Goal: Task Accomplishment & Management: Manage account settings

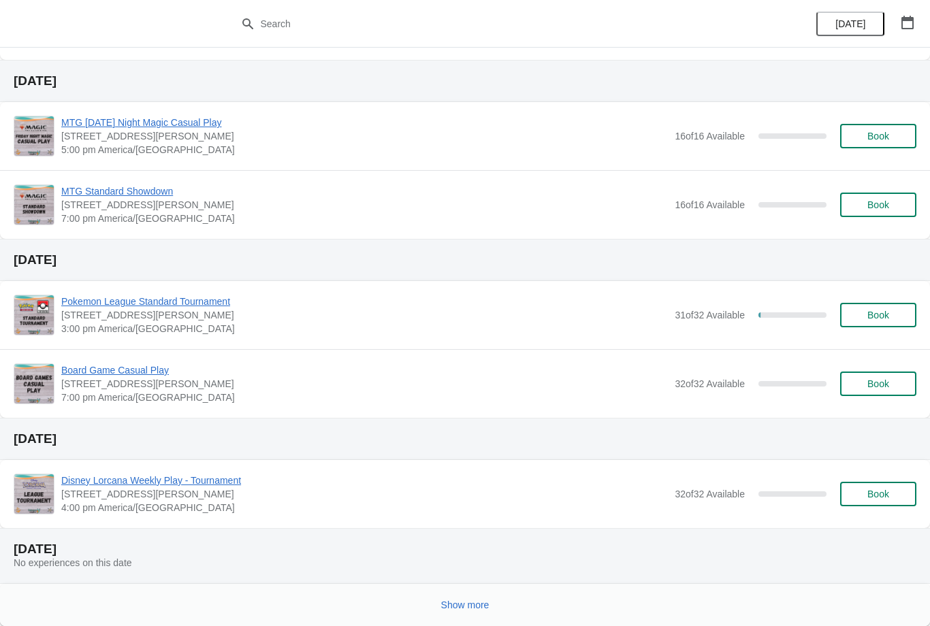
click at [461, 606] on span "Show more" at bounding box center [465, 604] width 48 height 11
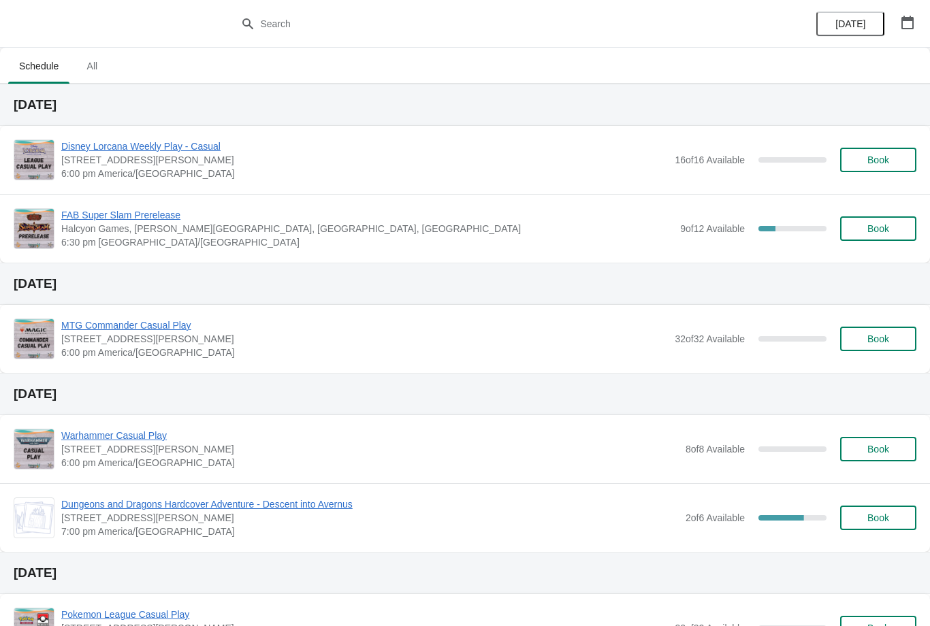
click at [908, 14] on button "button" at bounding box center [907, 22] width 24 height 24
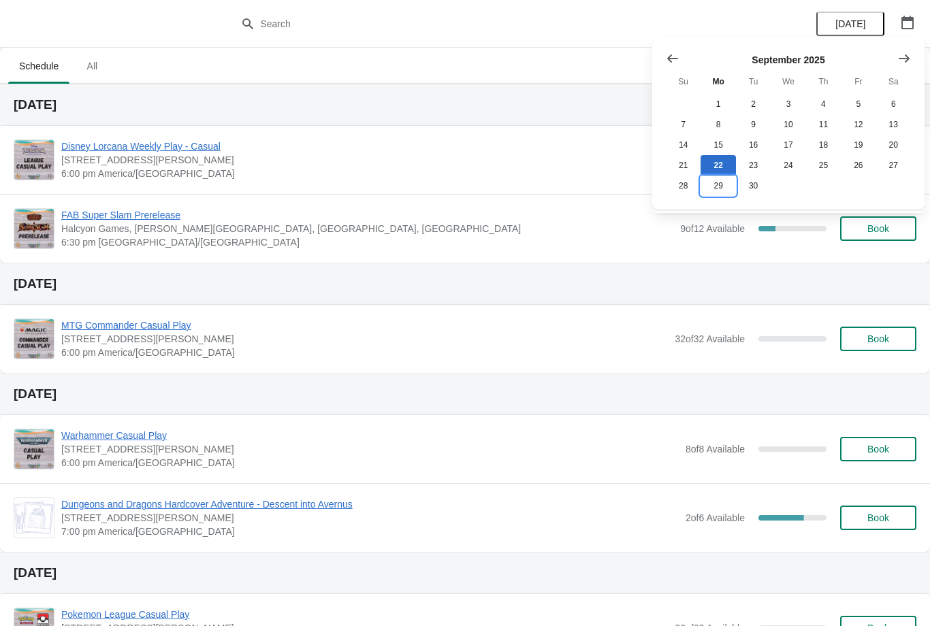
click at [723, 180] on button "29" at bounding box center [717, 186] width 35 height 20
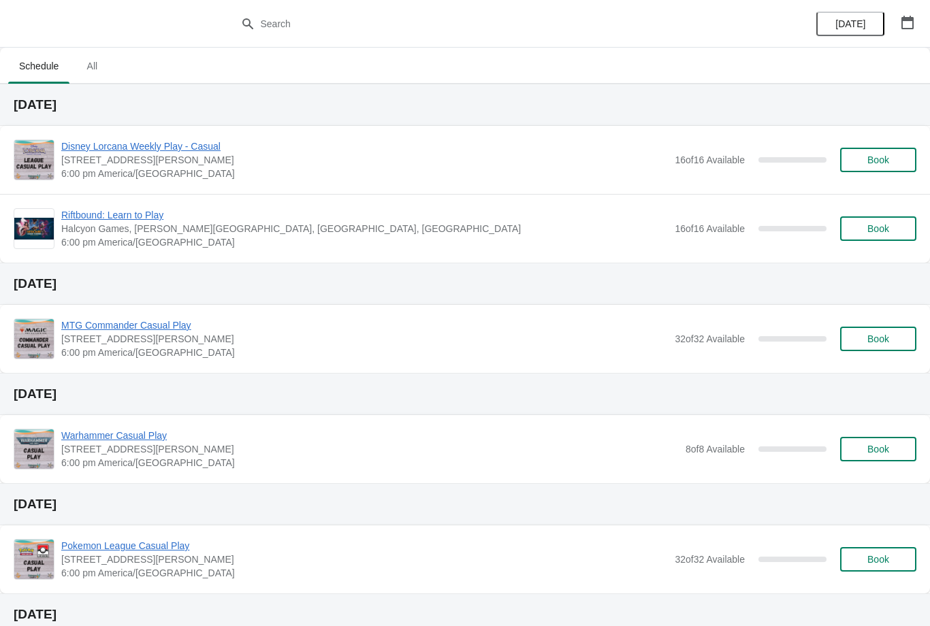
click at [142, 201] on div "Riftbound: Learn to Play Halcyon Games, Louetta Road, Spring, TX, USA 6:00 pm A…" at bounding box center [465, 228] width 930 height 69
click at [116, 205] on div "Riftbound: Learn to Play Halcyon Games, Louetta Road, Spring, TX, USA 6:00 pm A…" at bounding box center [465, 228] width 930 height 69
click at [145, 218] on span "Riftbound: Learn to Play" at bounding box center [364, 215] width 606 height 14
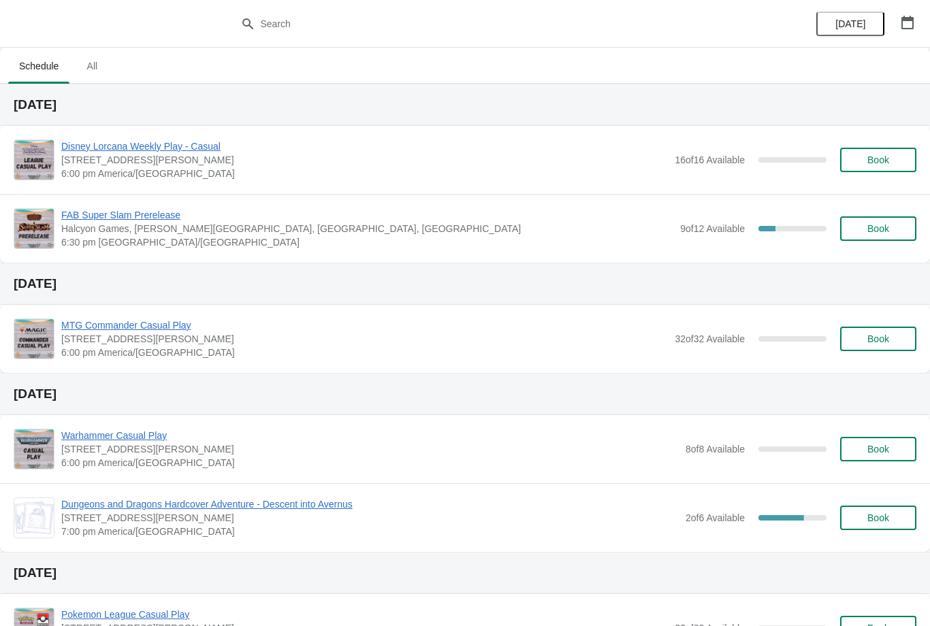
click at [893, 148] on button "Book" at bounding box center [878, 160] width 76 height 24
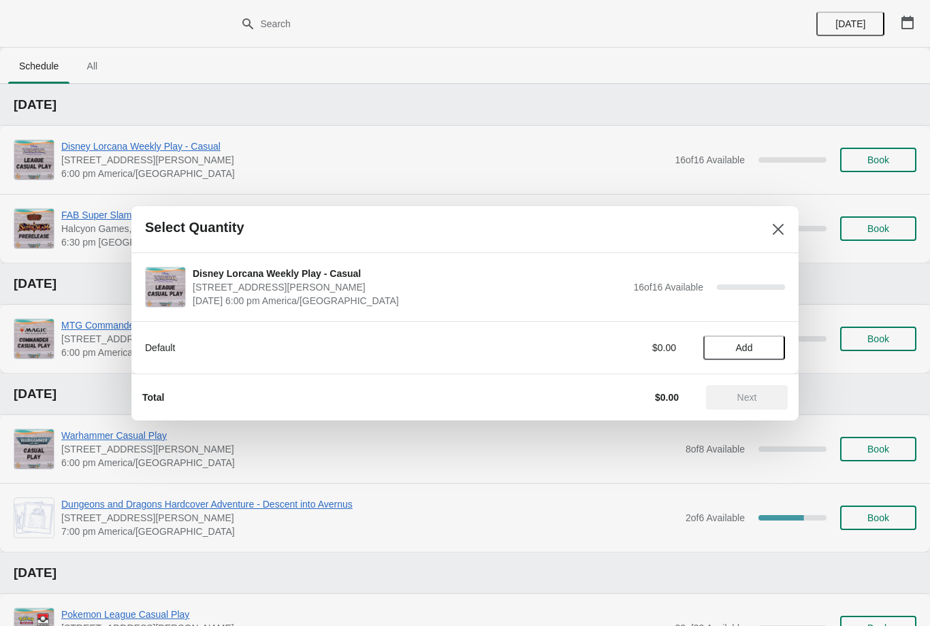
click at [760, 349] on span "Add" at bounding box center [743, 347] width 57 height 11
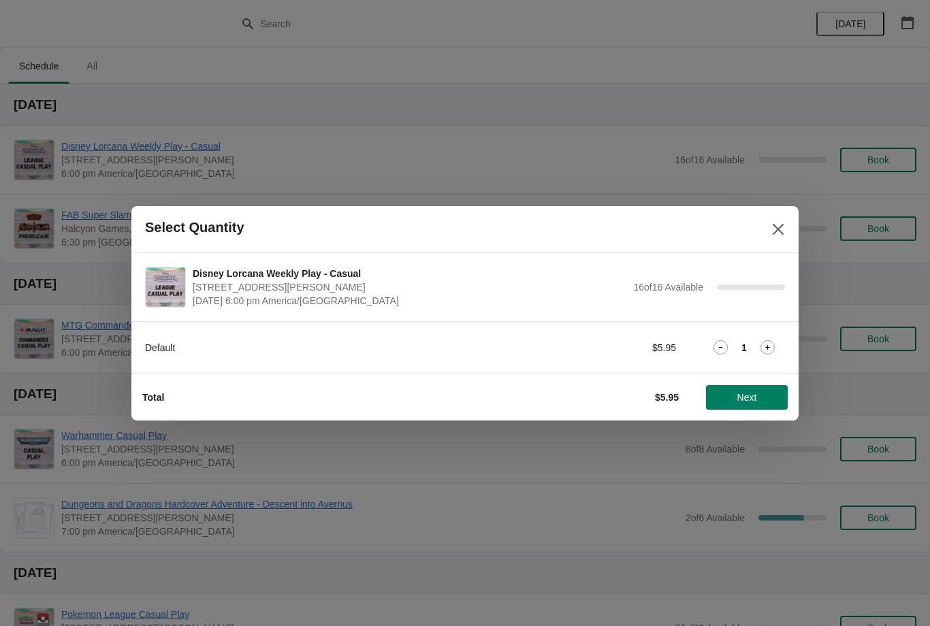
click at [768, 352] on icon at bounding box center [767, 347] width 14 height 14
click at [772, 341] on icon at bounding box center [767, 347] width 14 height 14
click at [772, 348] on icon at bounding box center [767, 347] width 14 height 14
click at [772, 342] on icon at bounding box center [767, 347] width 14 height 14
click at [724, 342] on icon at bounding box center [720, 347] width 14 height 14
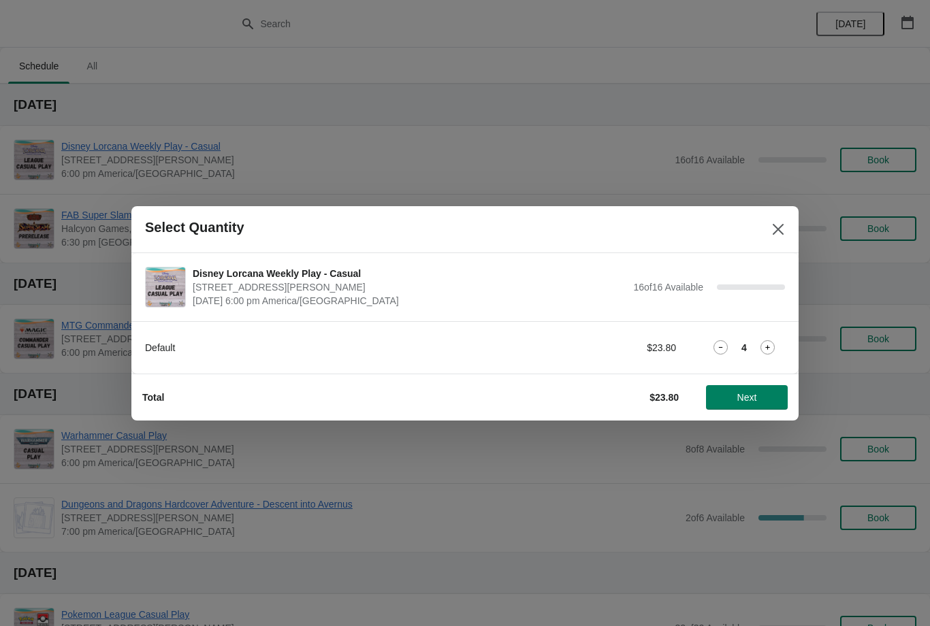
click at [763, 392] on span "Next" at bounding box center [747, 397] width 60 height 11
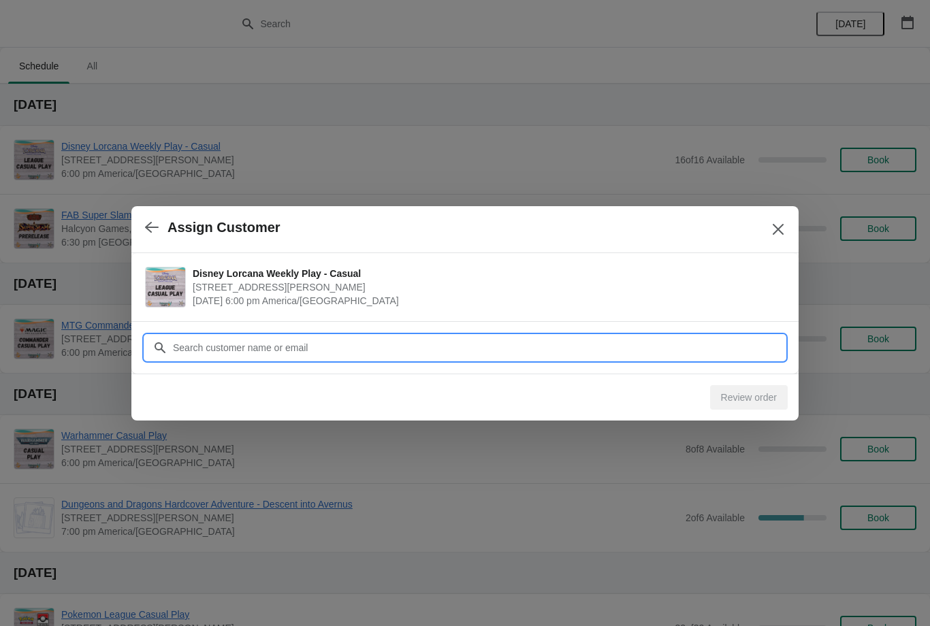
click at [732, 347] on input "Customer" at bounding box center [478, 347] width 612 height 24
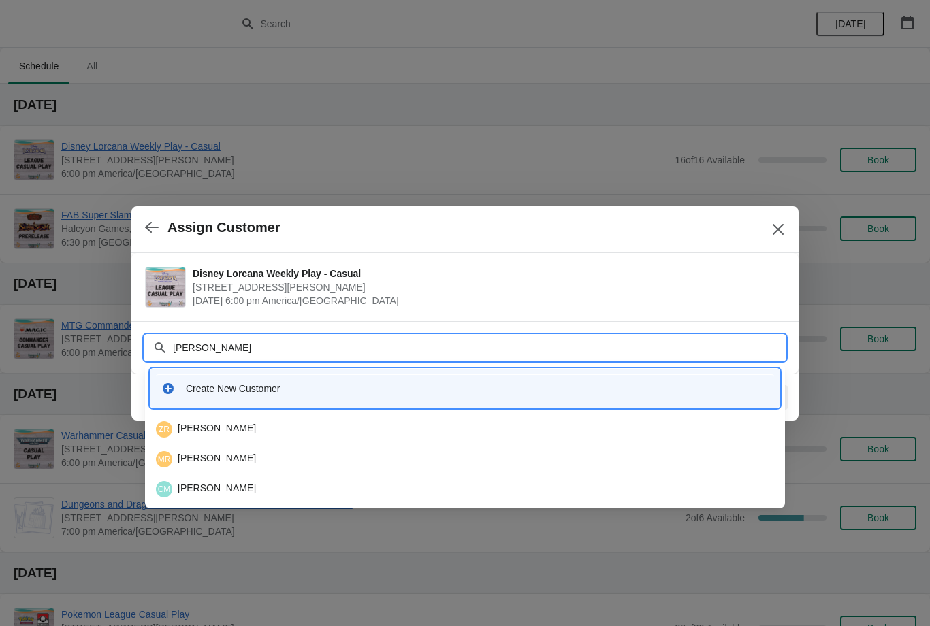
type input "Chase"
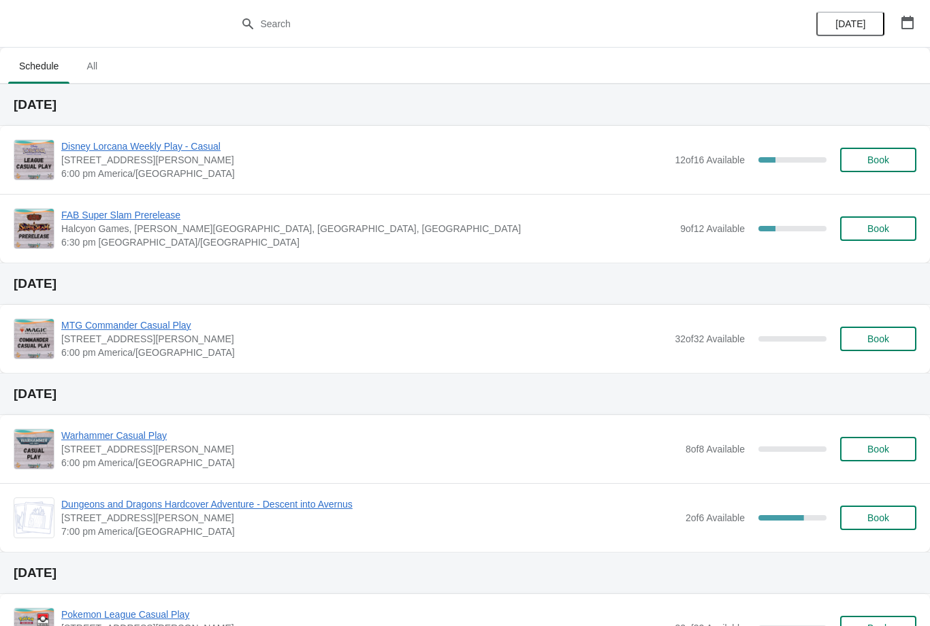
click at [157, 210] on span "FAB Super Slam Prerelease" at bounding box center [367, 215] width 612 height 14
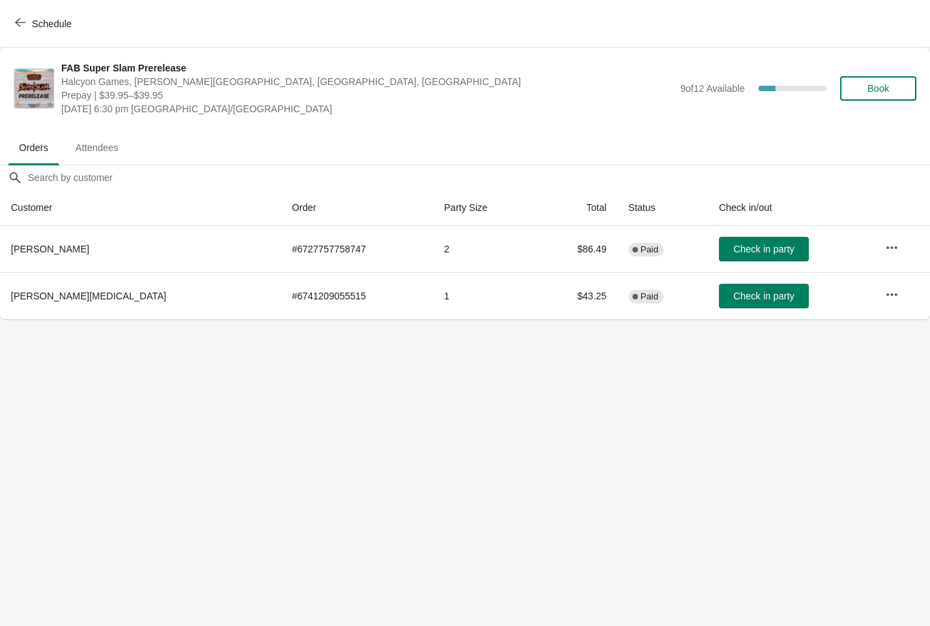
click at [22, 23] on icon "button" at bounding box center [20, 22] width 11 height 11
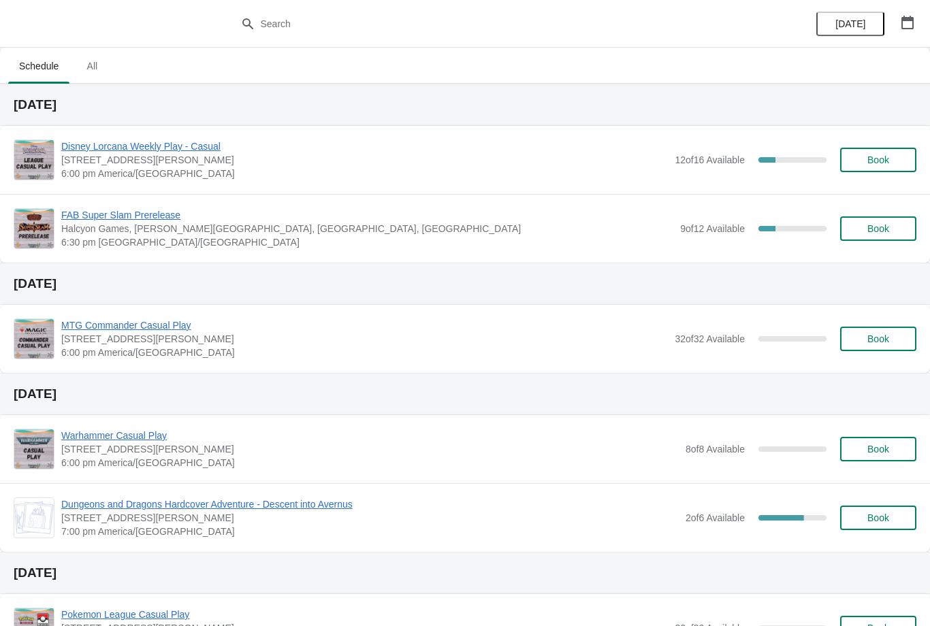
click at [891, 225] on span "Book" at bounding box center [878, 228] width 52 height 11
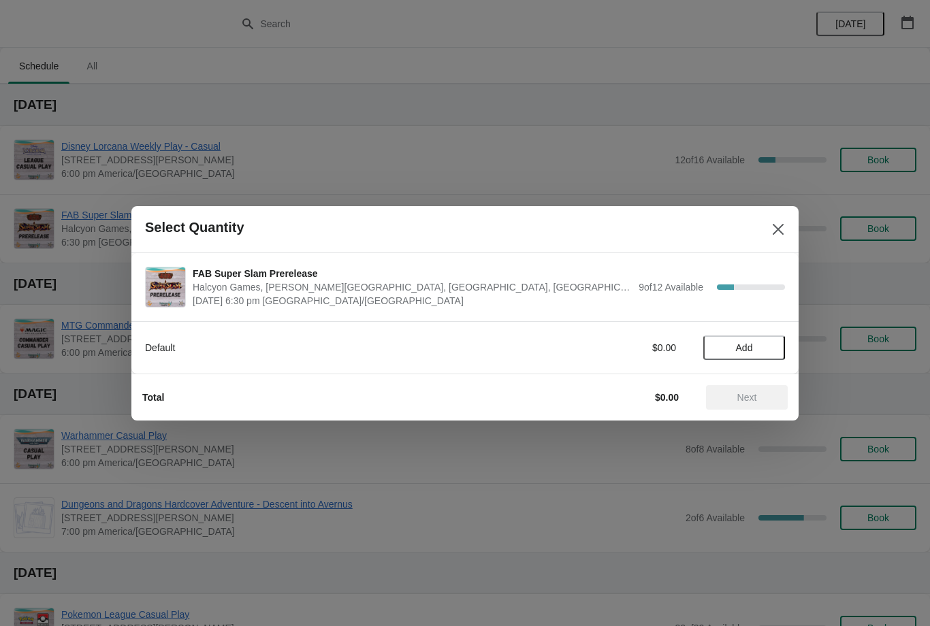
click at [744, 350] on span "Add" at bounding box center [744, 347] width 17 height 11
click at [749, 395] on span "Next" at bounding box center [747, 397] width 20 height 11
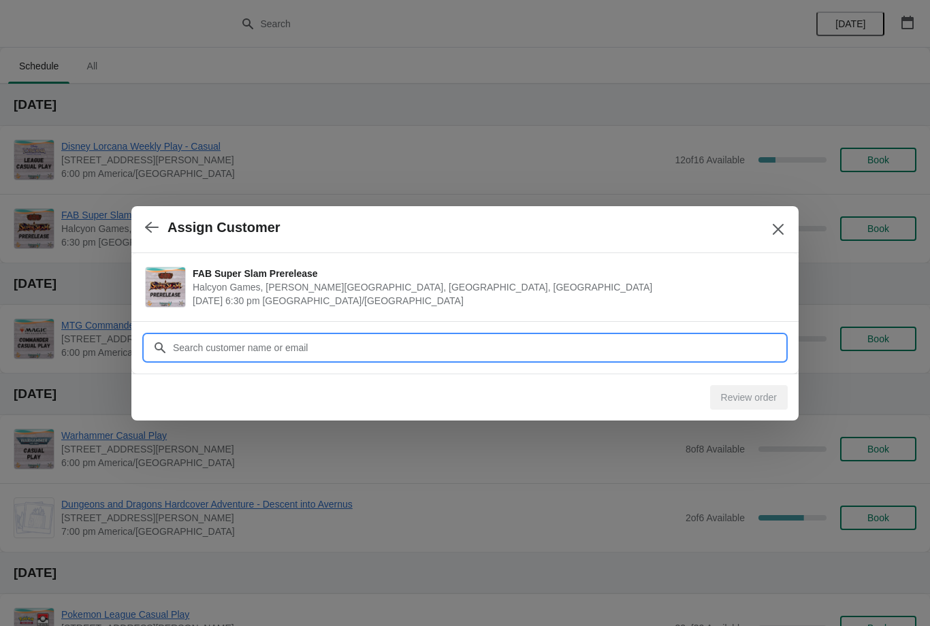
click at [266, 338] on input "Customer" at bounding box center [478, 347] width 612 height 24
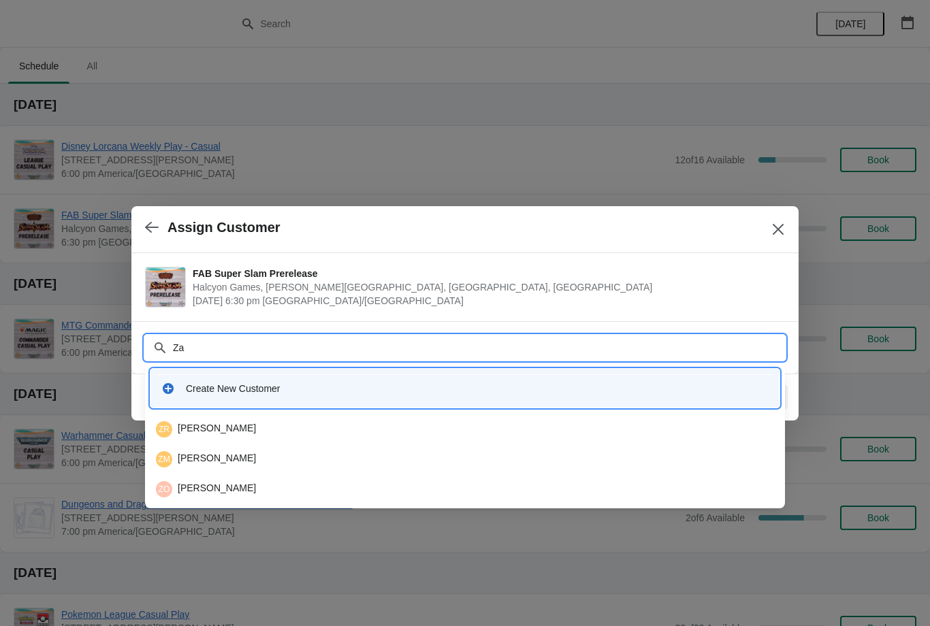
type input "Z"
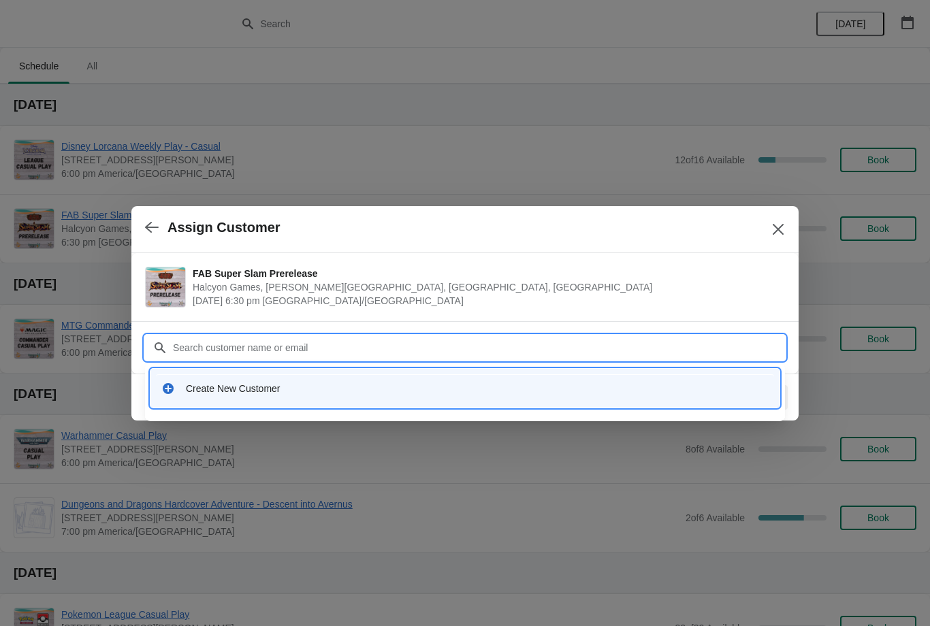
type input ","
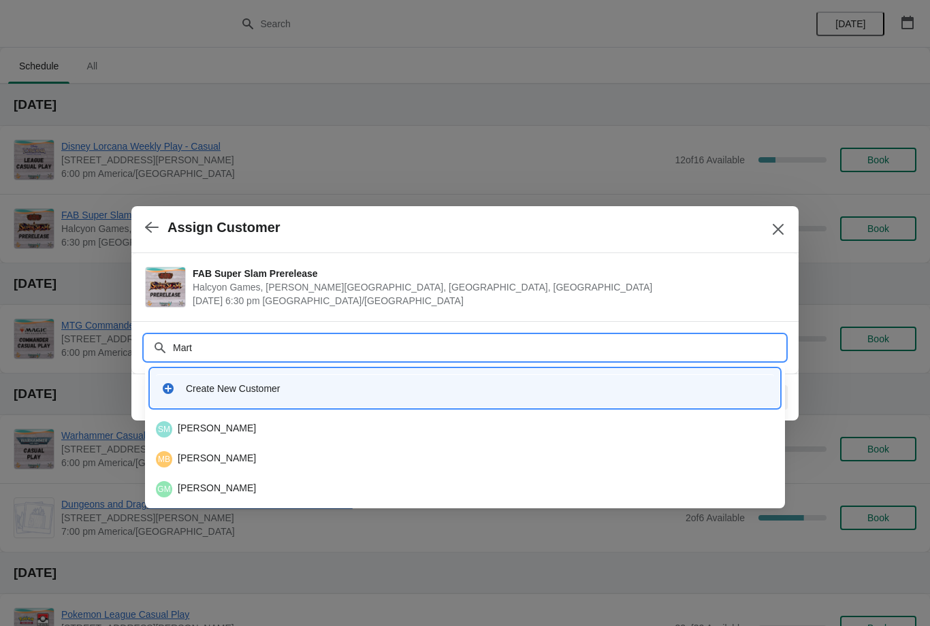
click at [331, 347] on input "Mart" at bounding box center [478, 347] width 612 height 24
type input "M"
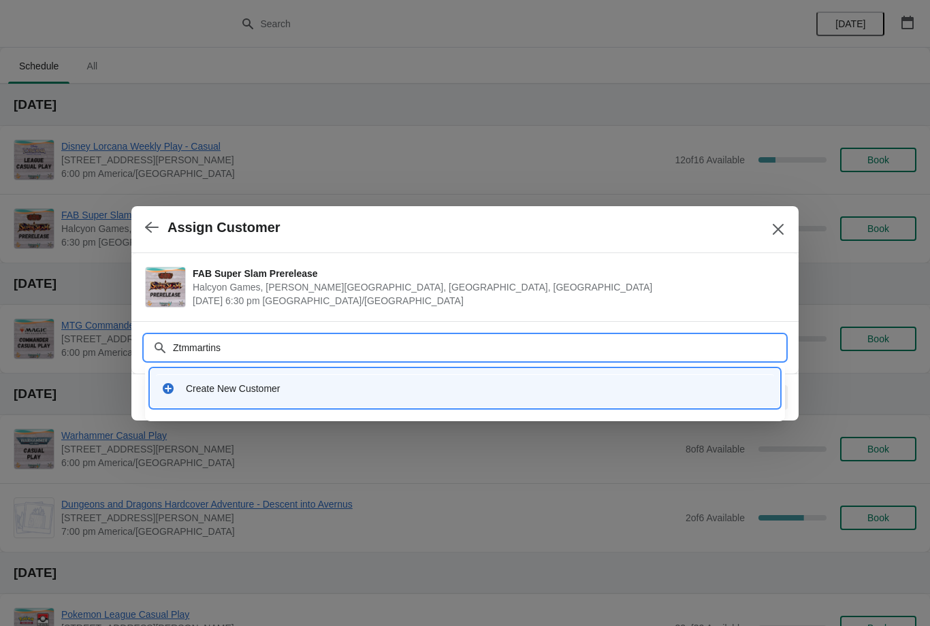
type input "Ztmmartin"
click at [184, 390] on div "Create New Customer" at bounding box center [464, 389] width 607 height 14
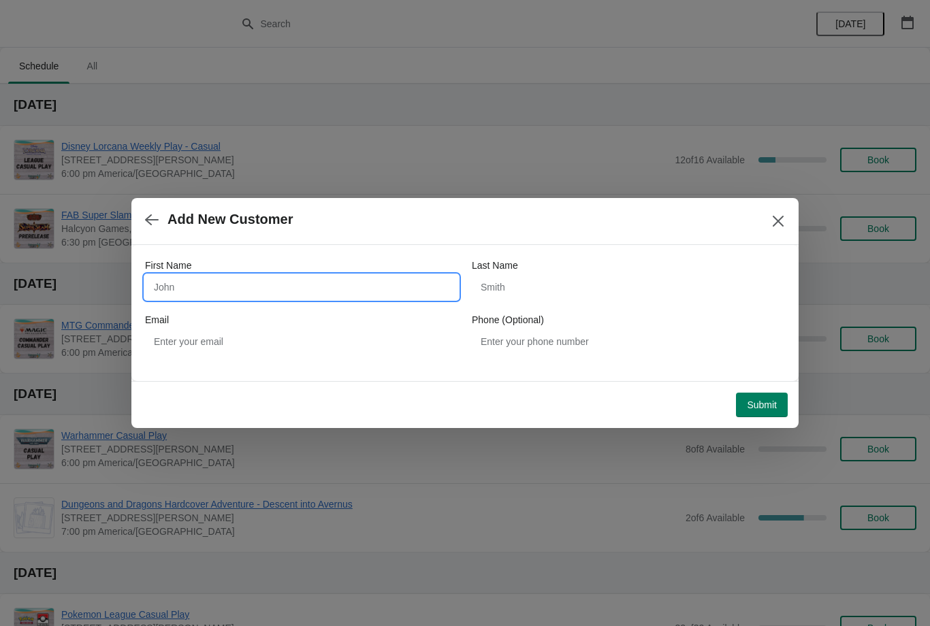
click at [276, 295] on input "First Name" at bounding box center [301, 287] width 313 height 24
type input "Zach"
click at [540, 287] on input "Last Name" at bounding box center [628, 287] width 313 height 24
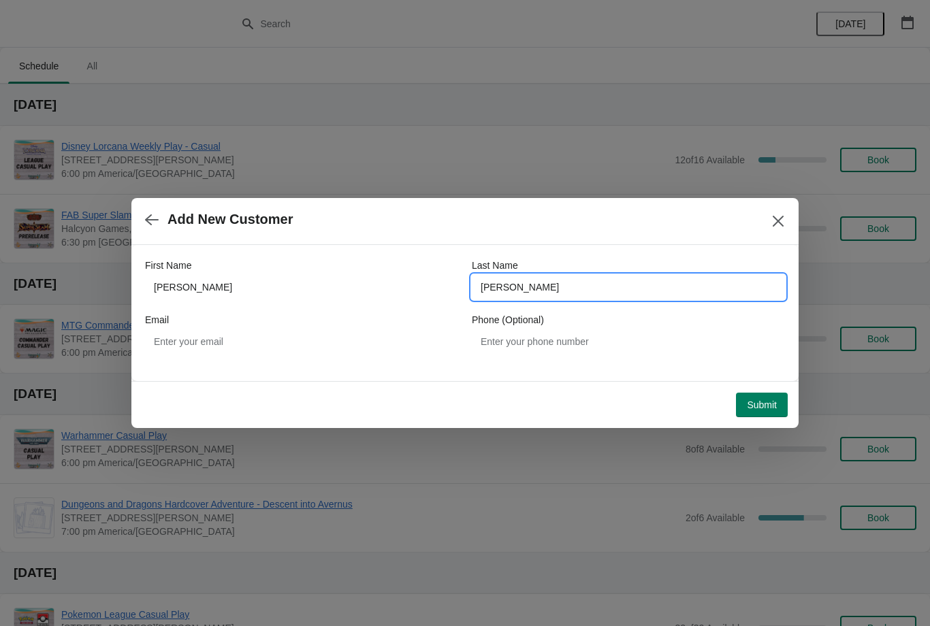
type input "Martin"
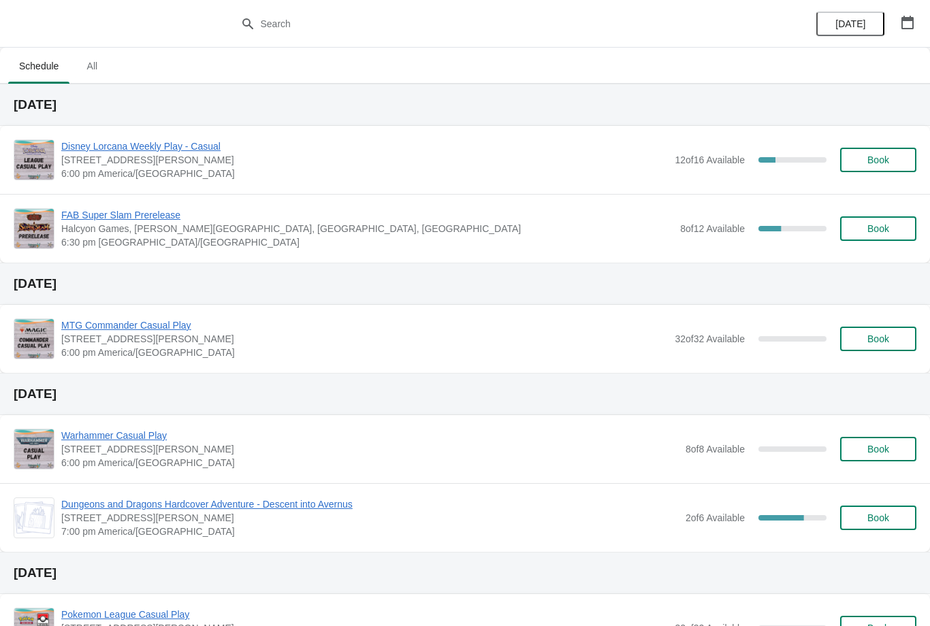
click at [177, 121] on div "[DATE]" at bounding box center [465, 105] width 930 height 42
click at [191, 144] on span "Disney Lorcana Weekly Play - Casual" at bounding box center [364, 146] width 606 height 14
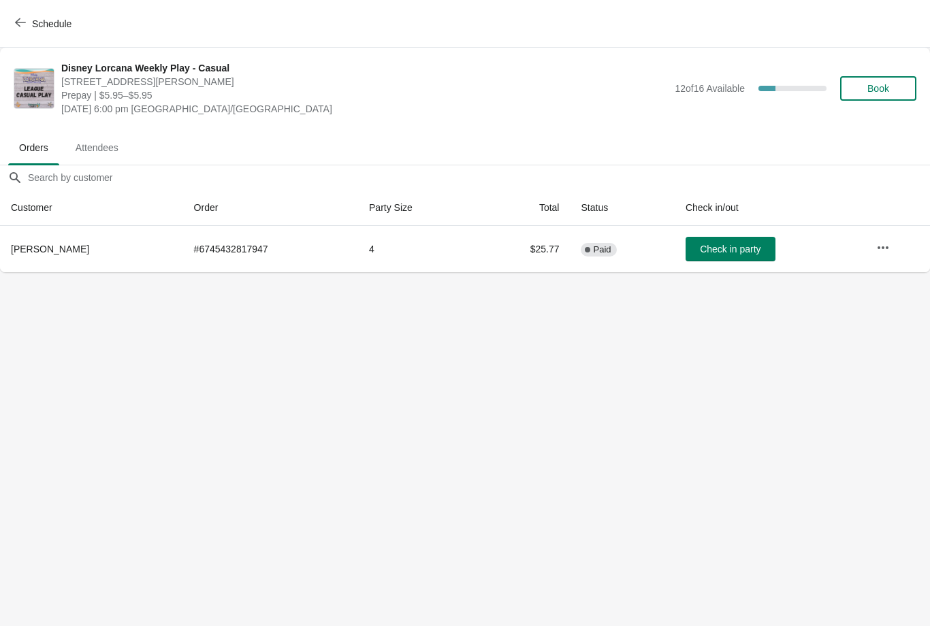
click at [881, 92] on span "Book" at bounding box center [878, 88] width 22 height 11
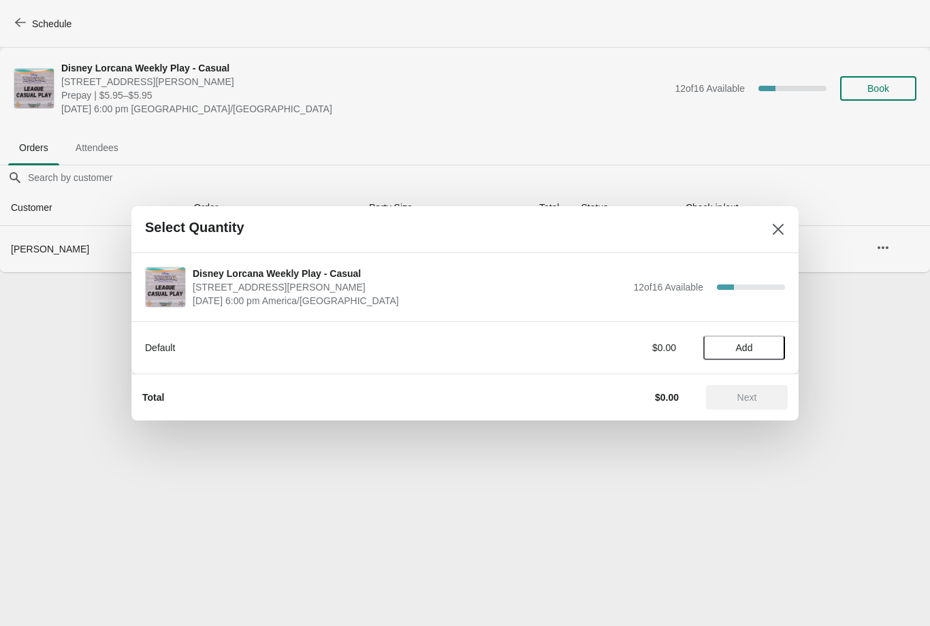
click at [736, 355] on button "Add" at bounding box center [744, 347] width 82 height 24
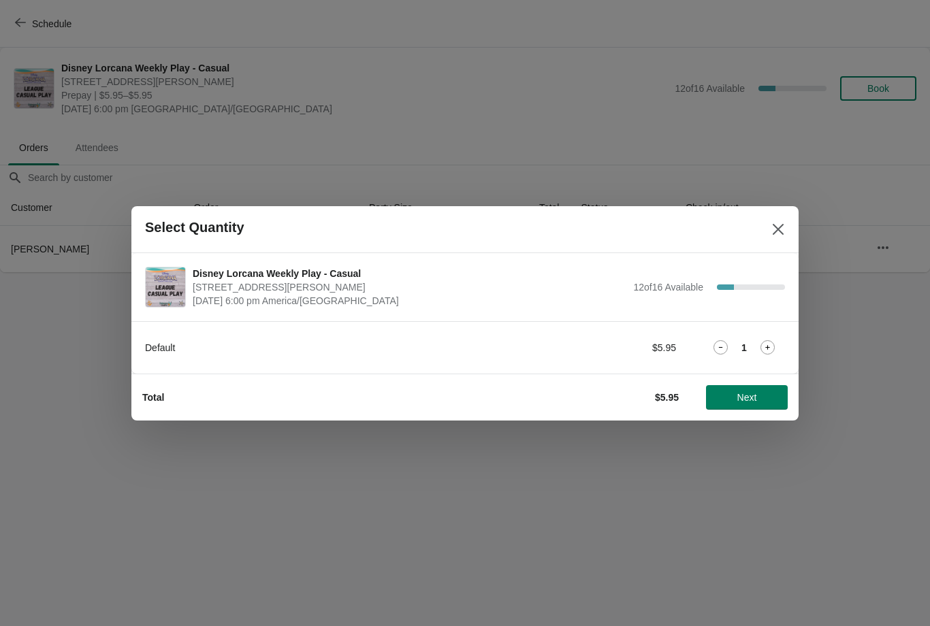
click at [778, 335] on div "Default $5.95 1" at bounding box center [465, 347] width 640 height 24
click at [778, 342] on div "1" at bounding box center [744, 347] width 82 height 14
click at [766, 341] on icon at bounding box center [767, 347] width 14 height 14
click at [757, 398] on span "Next" at bounding box center [747, 397] width 60 height 11
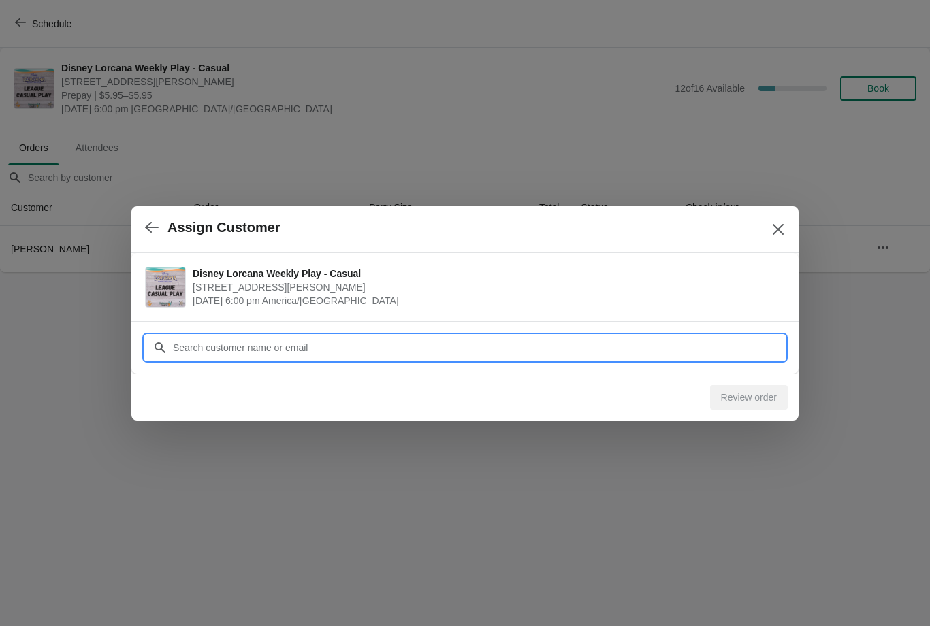
click at [425, 346] on input "Customer" at bounding box center [478, 347] width 612 height 24
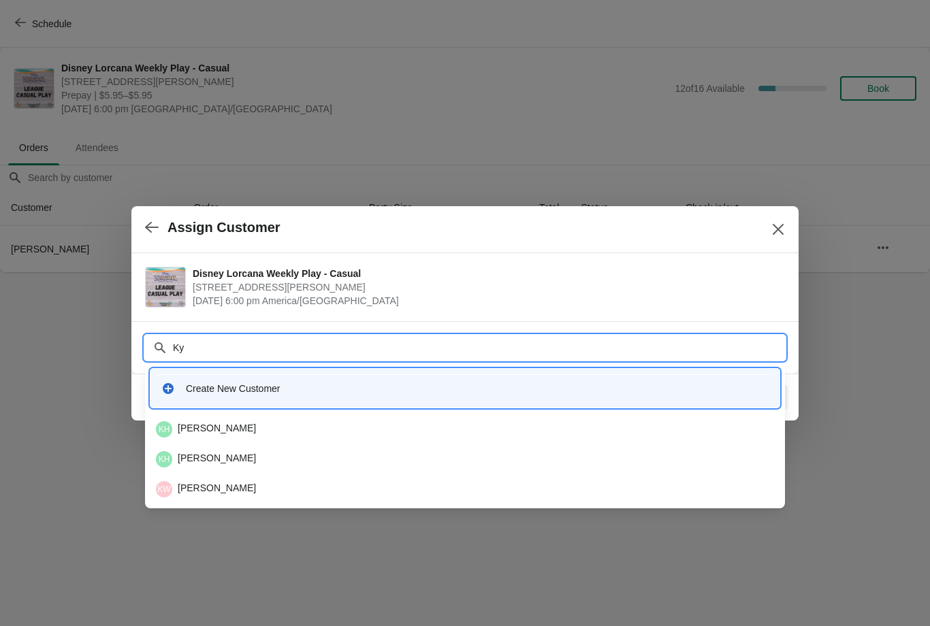
type input "K"
type input "Harsh"
click at [257, 427] on div "KH Kyle Harshbarger" at bounding box center [465, 429] width 618 height 16
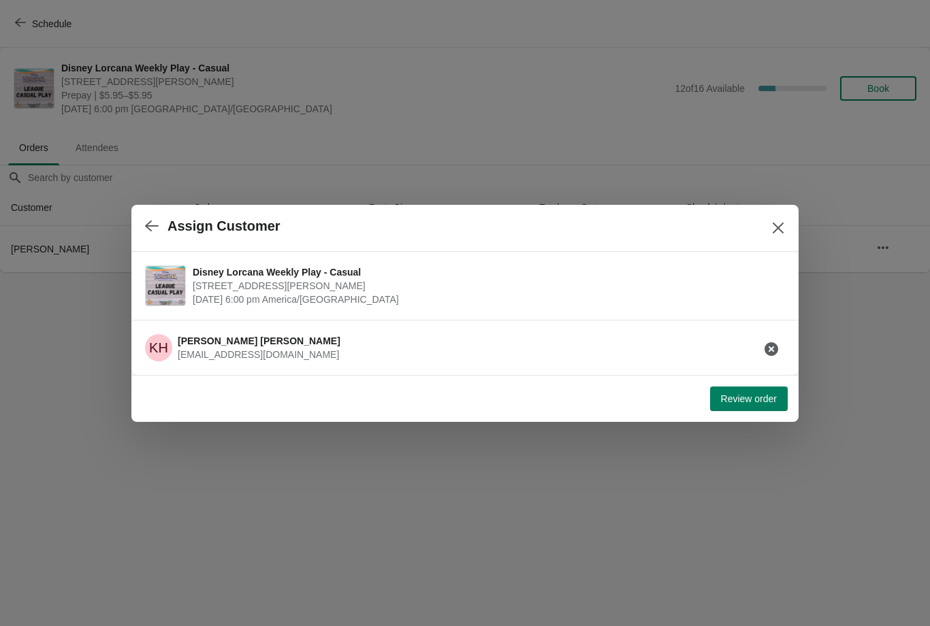
click at [751, 399] on span "Review order" at bounding box center [749, 398] width 56 height 11
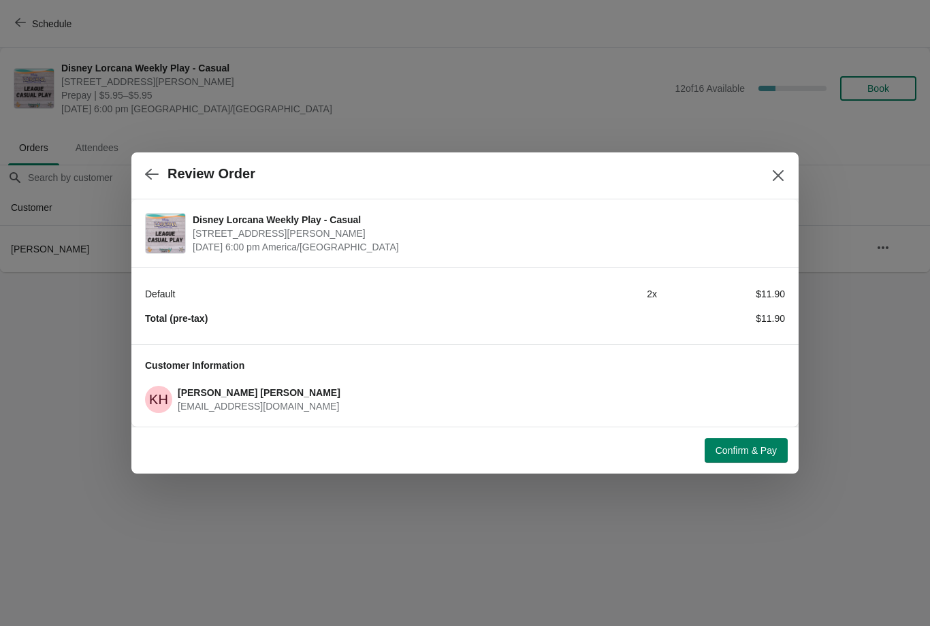
click at [727, 476] on div at bounding box center [465, 313] width 930 height 626
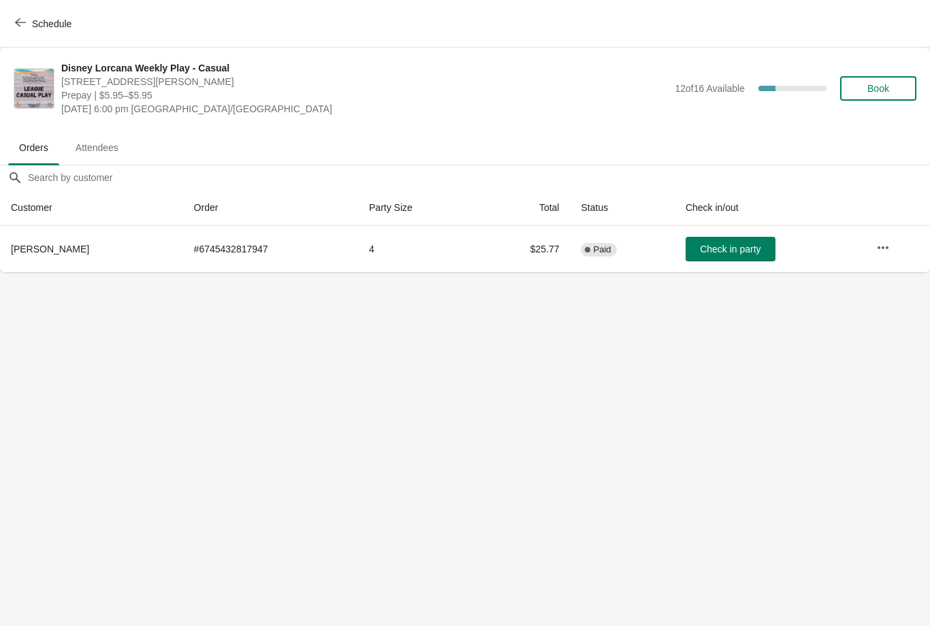
click at [23, 28] on span "button" at bounding box center [20, 23] width 11 height 13
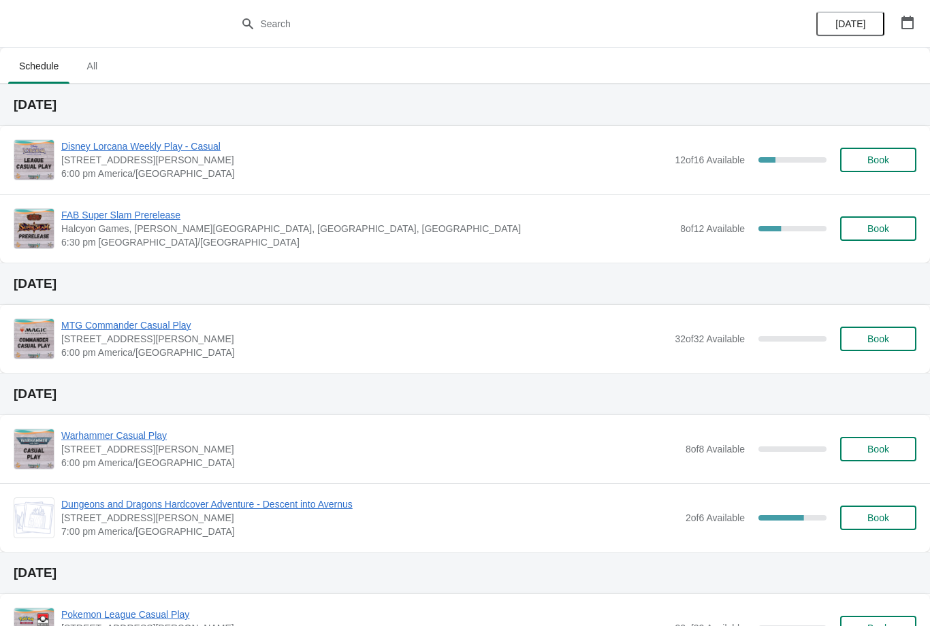
click at [878, 161] on span "Book" at bounding box center [878, 159] width 22 height 11
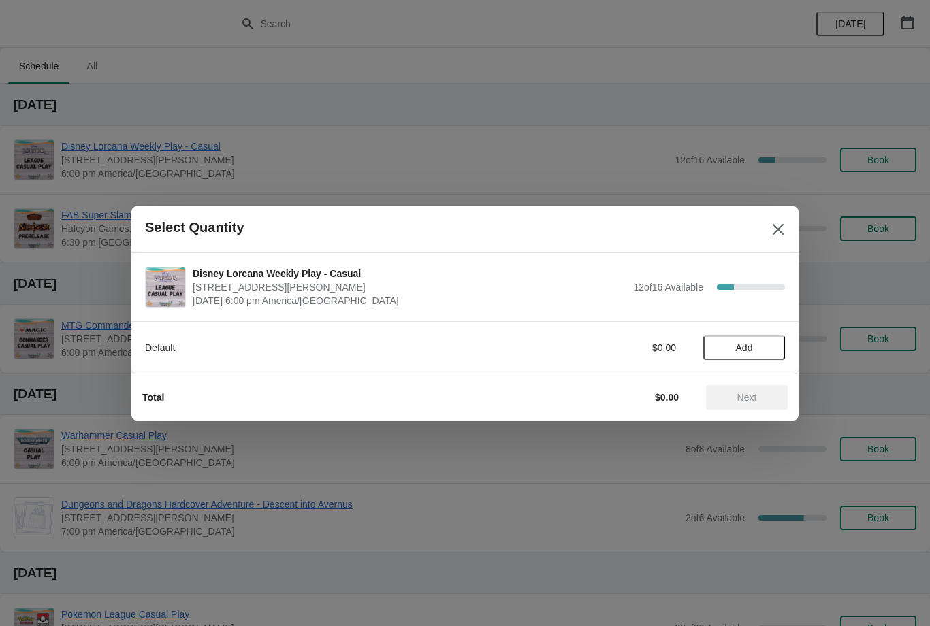
click at [744, 324] on div "Default $0.00 Add" at bounding box center [465, 341] width 640 height 38
click at [751, 348] on span "Add" at bounding box center [744, 347] width 17 height 11
click at [767, 344] on icon at bounding box center [767, 347] width 14 height 14
click at [753, 404] on button "Next" at bounding box center [747, 397] width 82 height 24
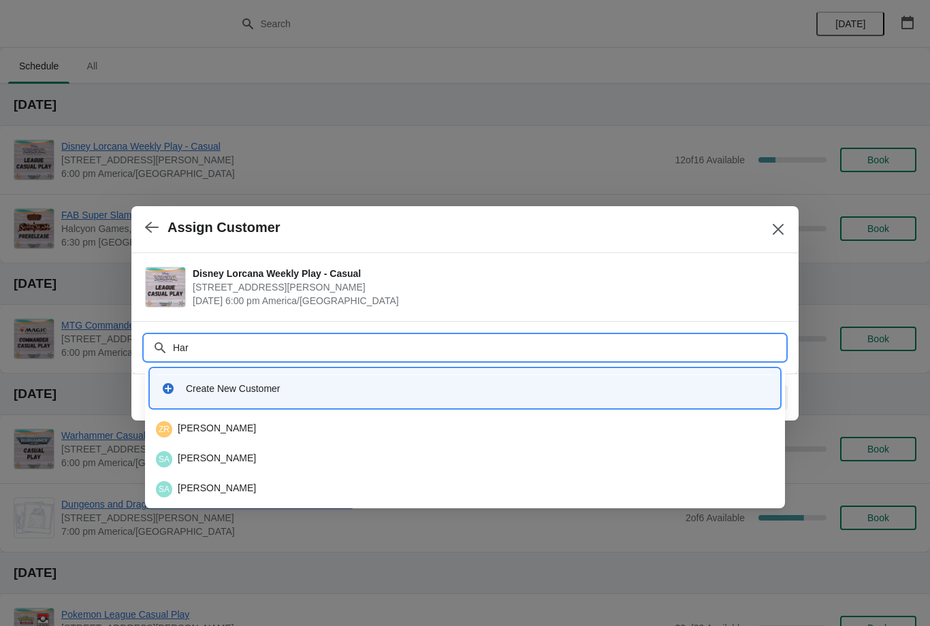
type input "Hars"
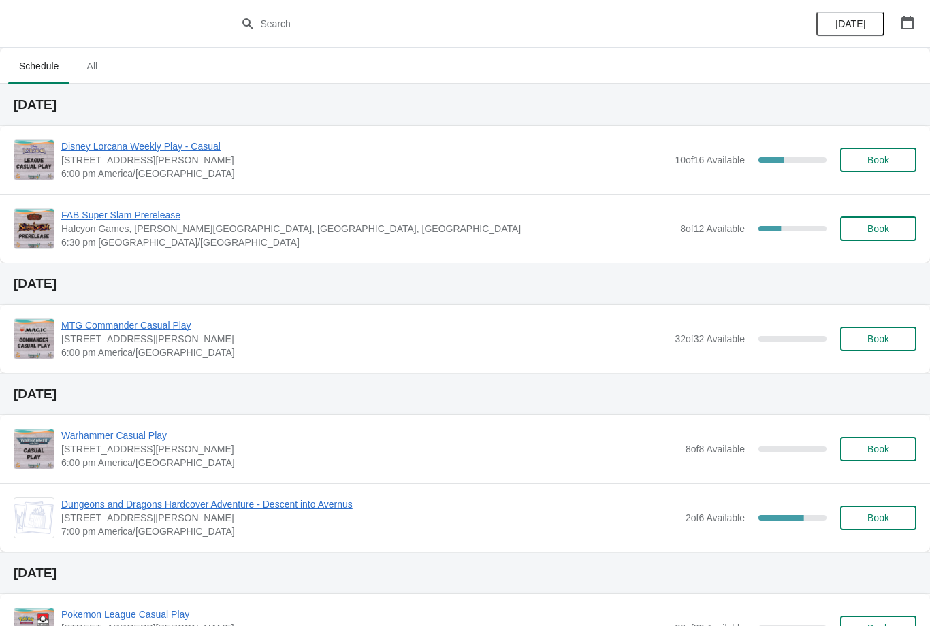
click at [879, 233] on span "Book" at bounding box center [878, 228] width 22 height 11
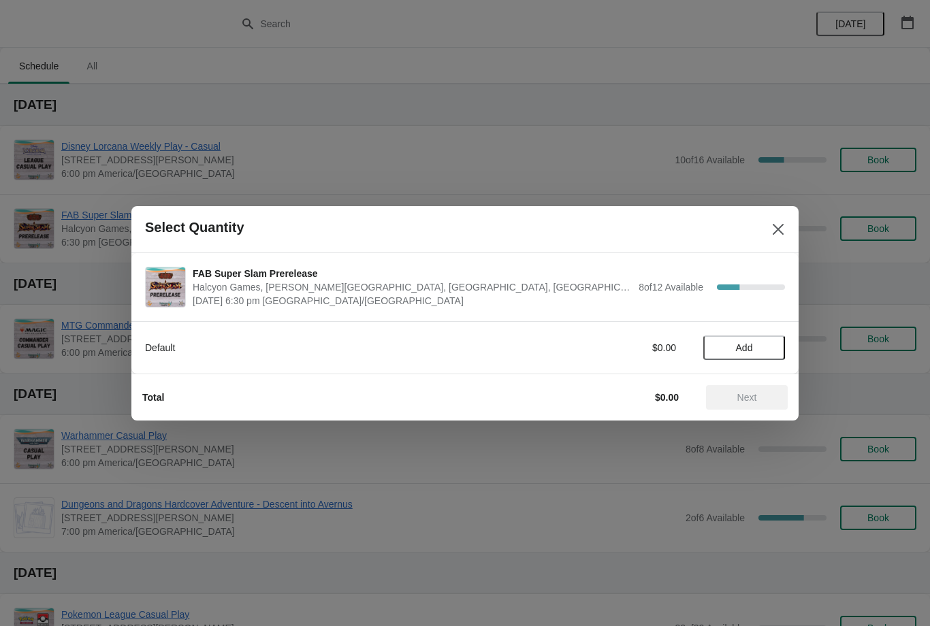
click at [745, 342] on span "Add" at bounding box center [744, 347] width 17 height 11
click at [749, 395] on span "Next" at bounding box center [747, 397] width 20 height 11
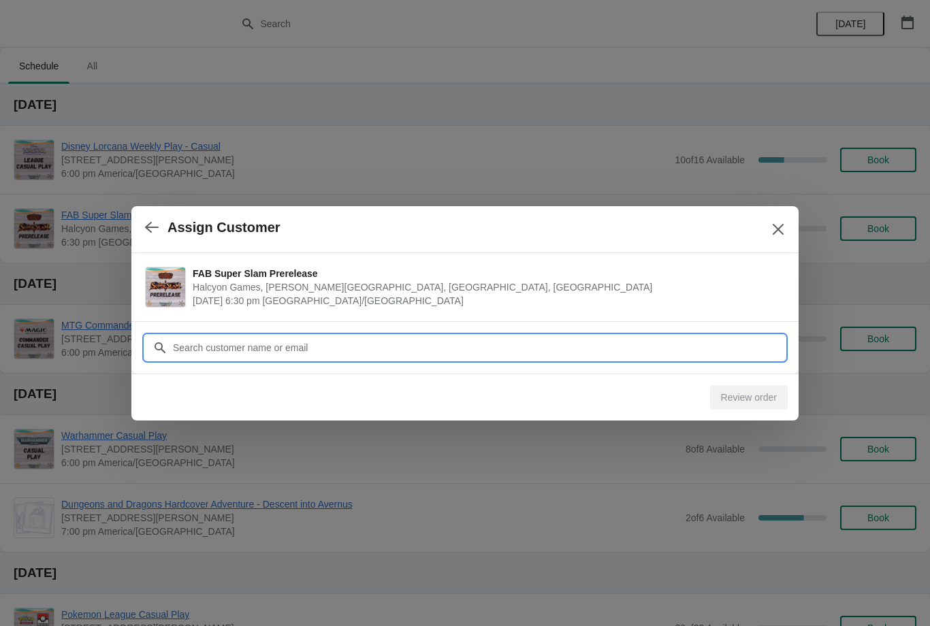
click at [300, 349] on input "Customer" at bounding box center [478, 347] width 612 height 24
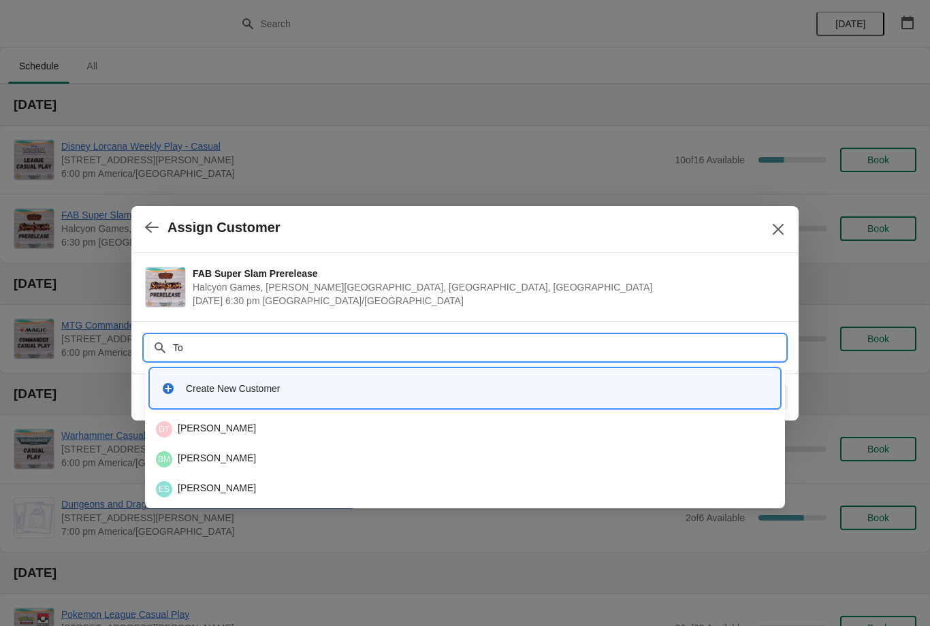
type input "T"
type input "Tim"
click at [229, 453] on div "TL Tim Lee" at bounding box center [465, 459] width 618 height 16
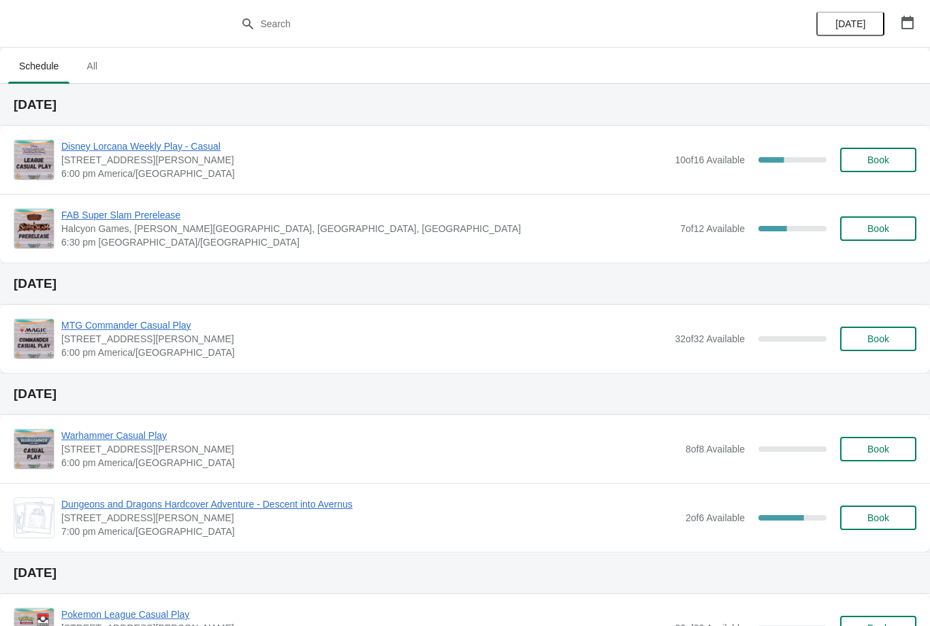
click at [129, 210] on span "FAB Super Slam Prerelease" at bounding box center [367, 215] width 612 height 14
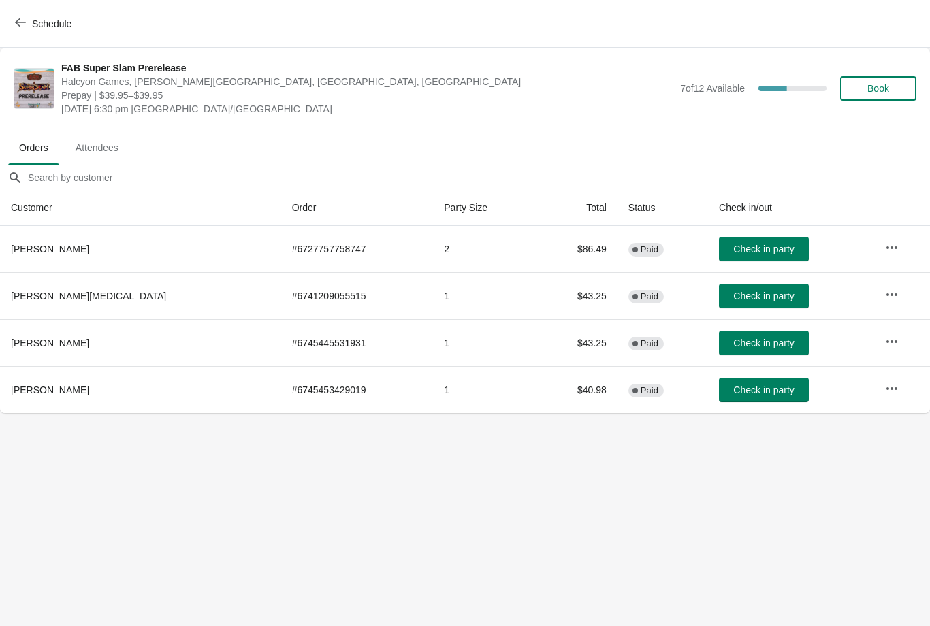
click at [733, 247] on span "Check in party" at bounding box center [763, 249] width 61 height 11
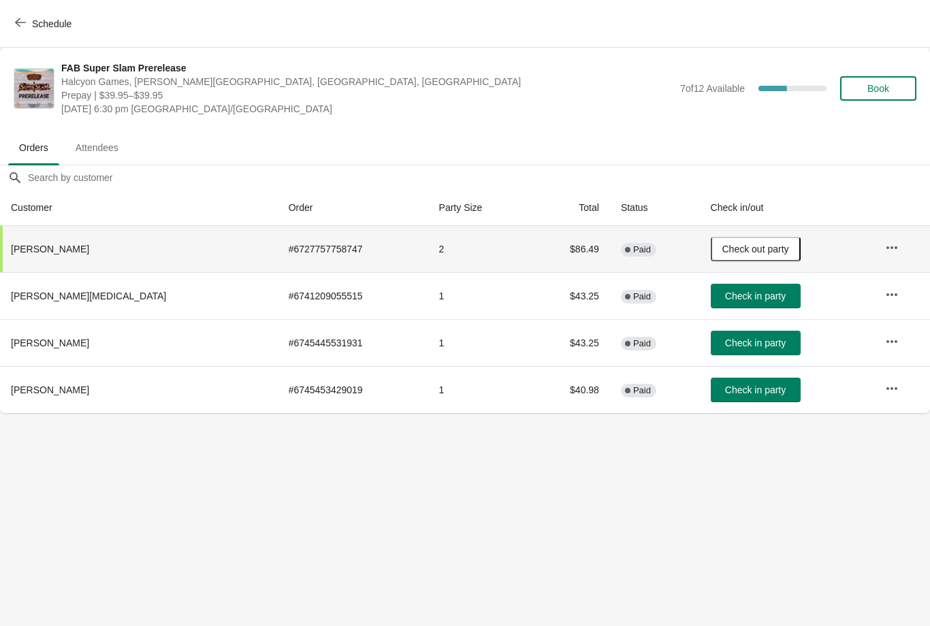
click at [727, 347] on span "Check in party" at bounding box center [755, 343] width 61 height 11
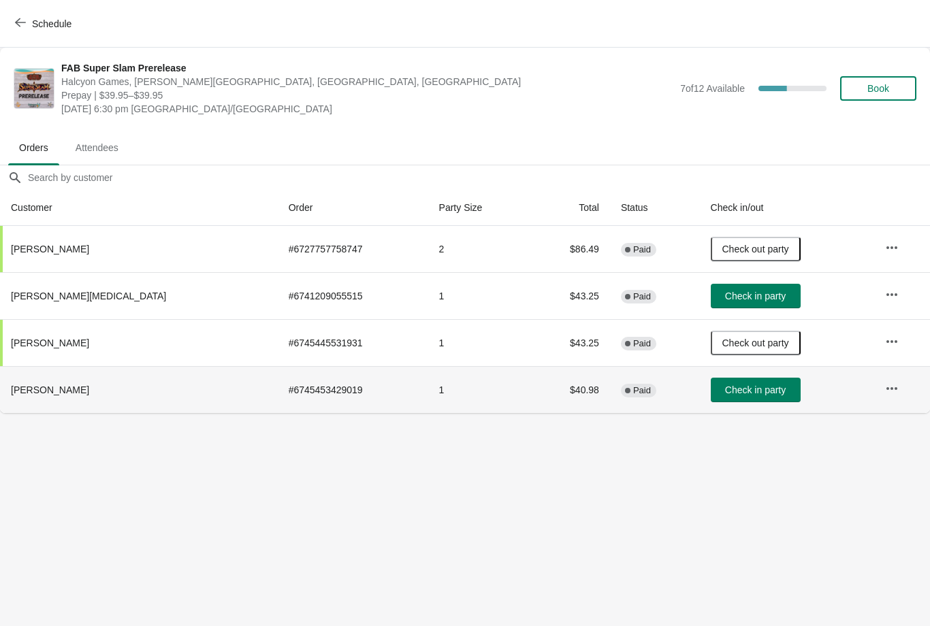
click at [716, 400] on button "Check in party" at bounding box center [755, 390] width 90 height 24
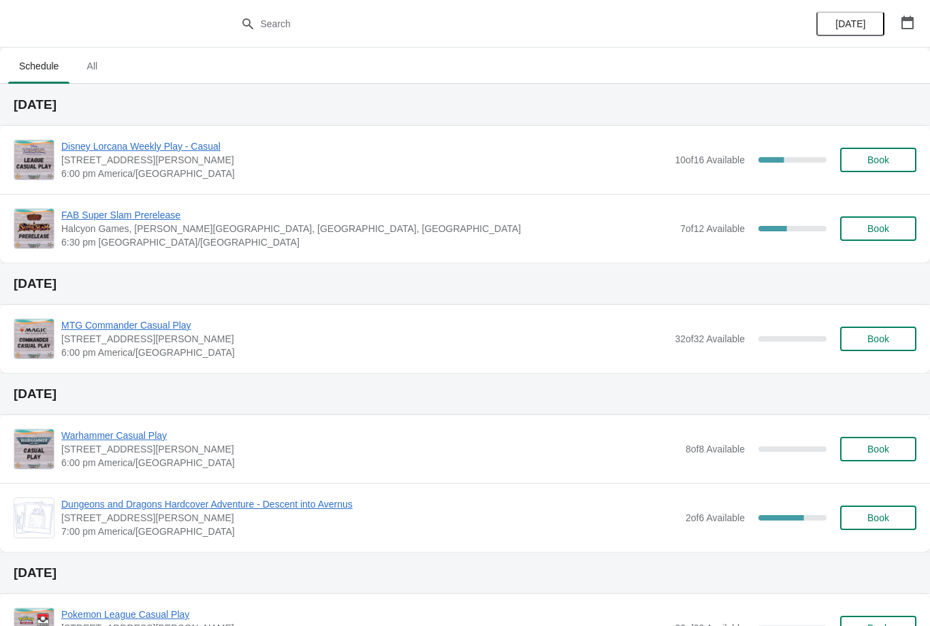
click at [870, 238] on button "Book" at bounding box center [878, 228] width 76 height 24
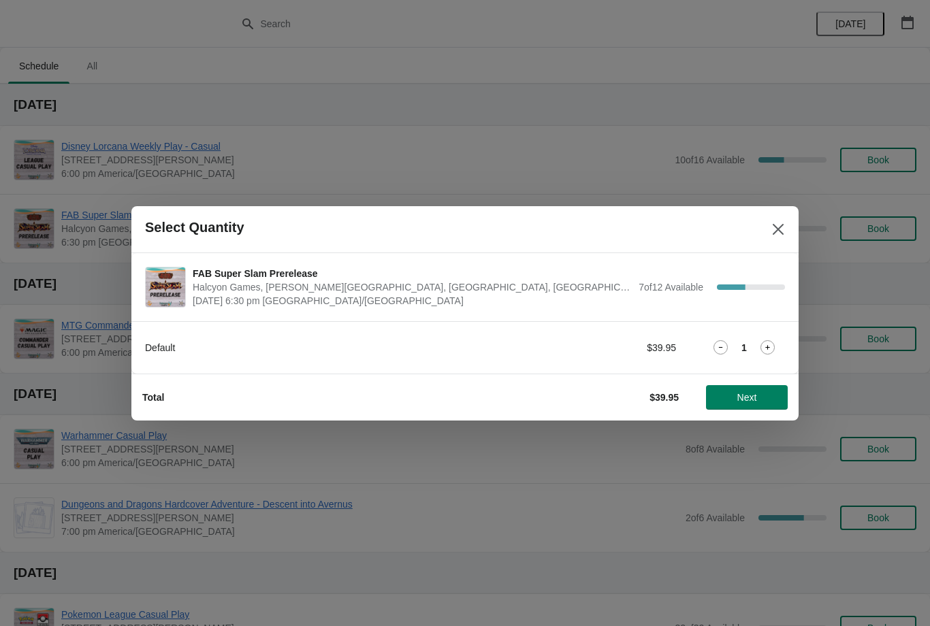
click at [769, 401] on span "Next" at bounding box center [747, 397] width 60 height 11
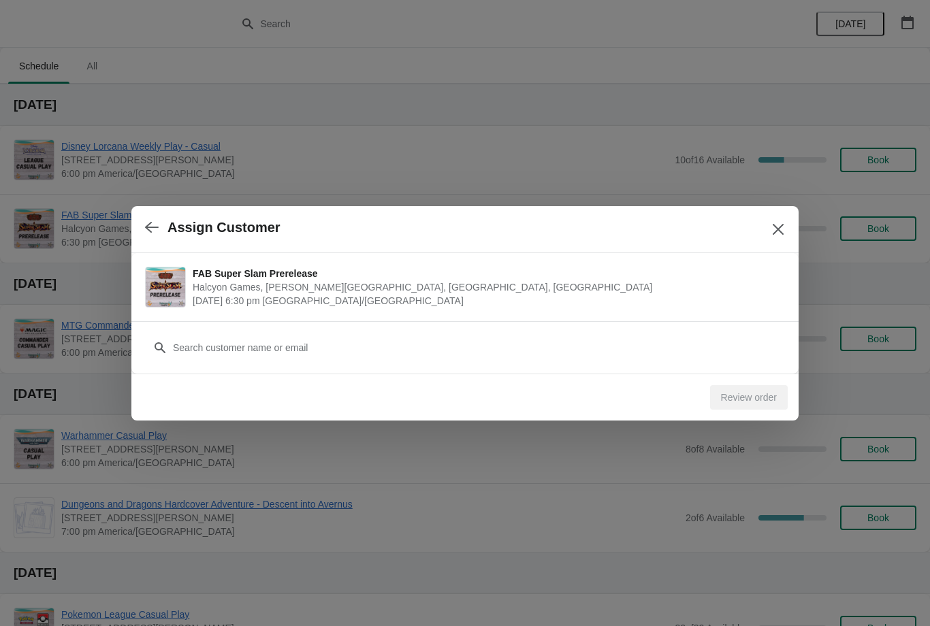
click at [432, 327] on div "Customer" at bounding box center [465, 341] width 640 height 38
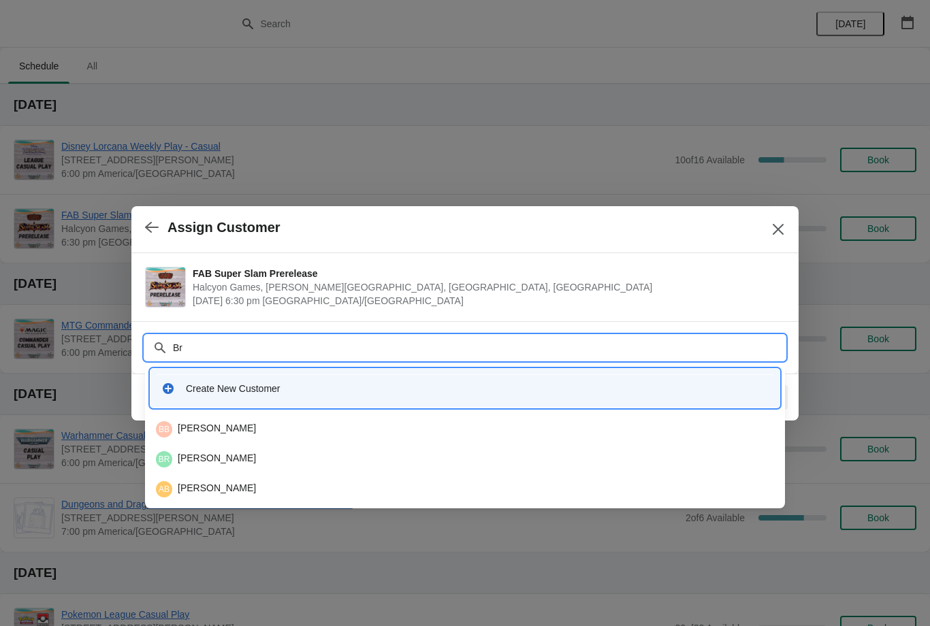
type input "B"
type input "Bri"
